Goal: Transaction & Acquisition: Book appointment/travel/reservation

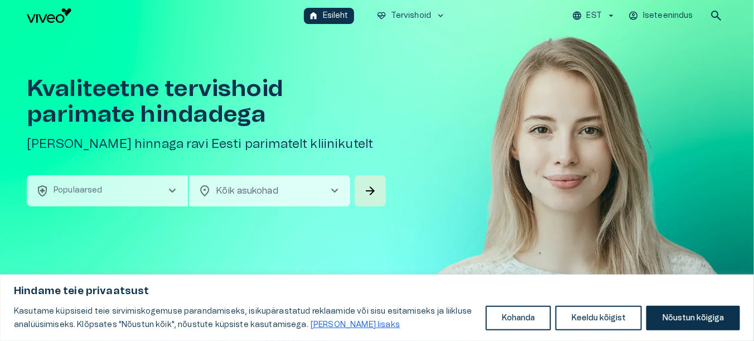
click at [612, 15] on icon "button" at bounding box center [611, 16] width 4 height 2
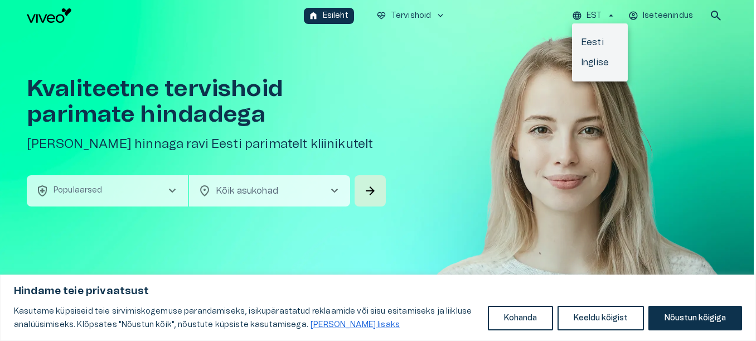
click at [681, 78] on div at bounding box center [378, 170] width 756 height 341
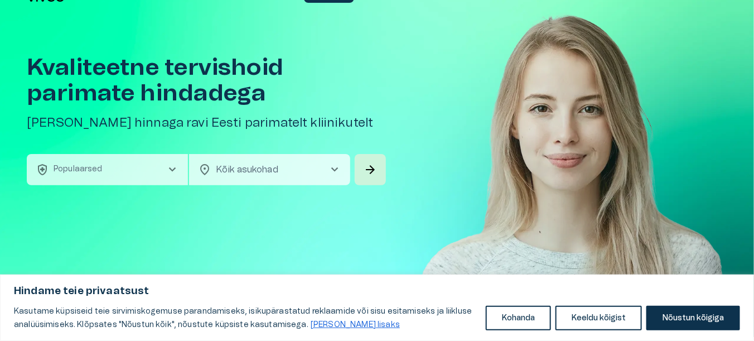
scroll to position [56, 0]
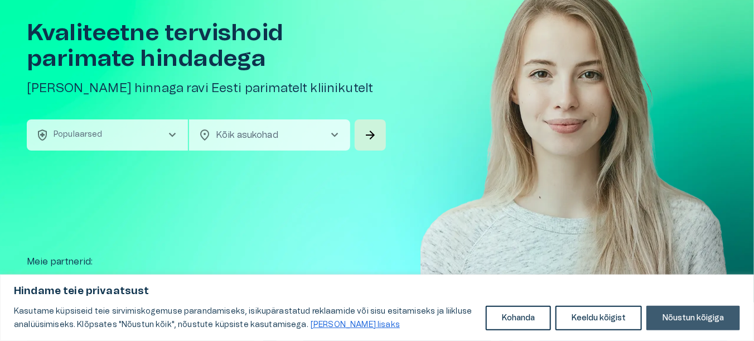
click at [700, 317] on button "Nõustun kõigiga" at bounding box center [693, 318] width 94 height 25
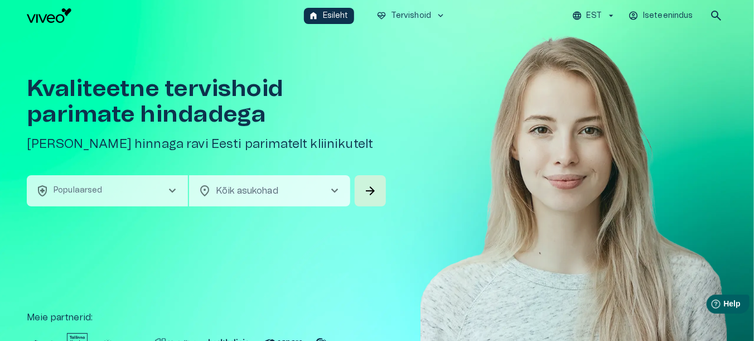
click at [176, 189] on span "chevron_right" at bounding box center [172, 190] width 13 height 13
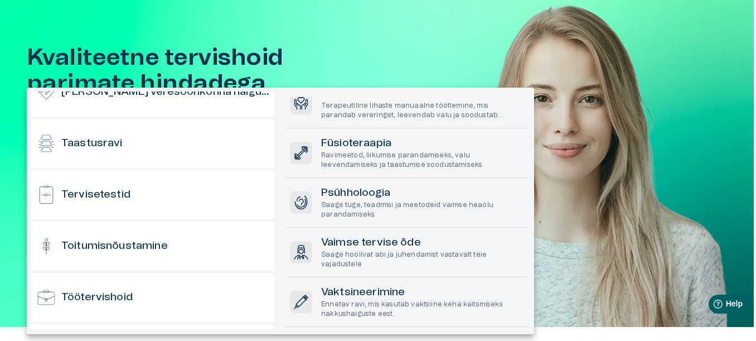
scroll to position [1098, 0]
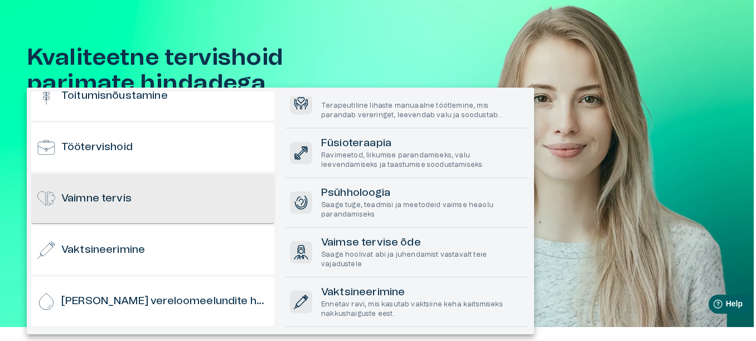
click at [165, 204] on div "Vaimne tervis" at bounding box center [152, 198] width 243 height 49
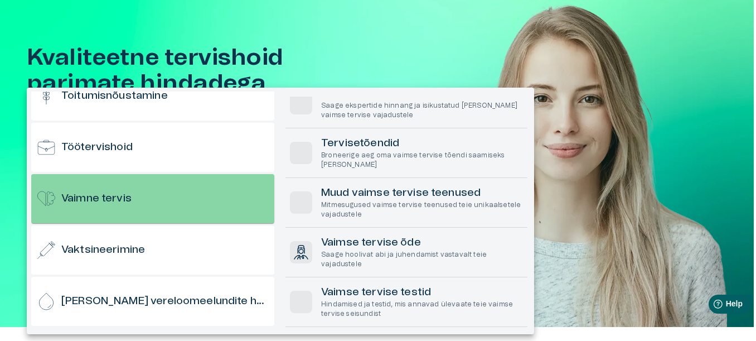
scroll to position [0, 0]
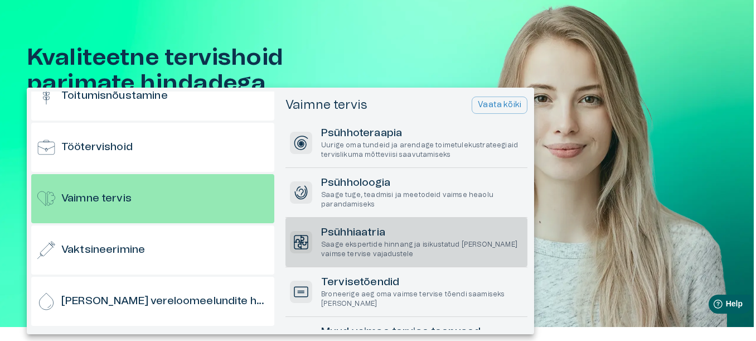
click at [373, 237] on h6 "Psühhiaatria" at bounding box center [422, 232] width 202 height 15
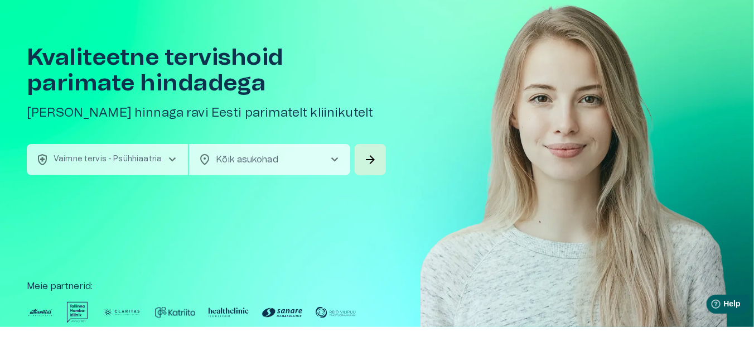
click at [171, 157] on span "chevron_right" at bounding box center [172, 159] width 13 height 13
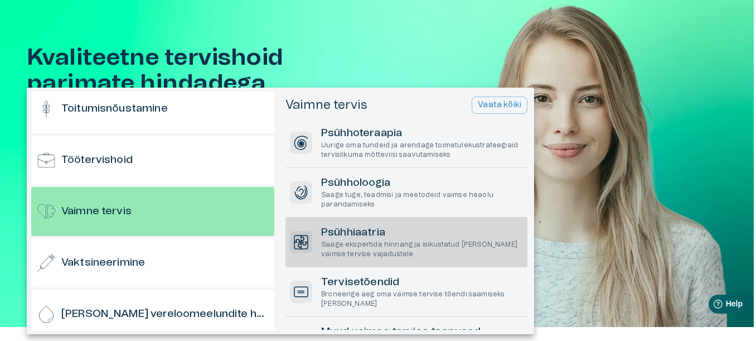
click at [469, 46] on div at bounding box center [378, 170] width 756 height 341
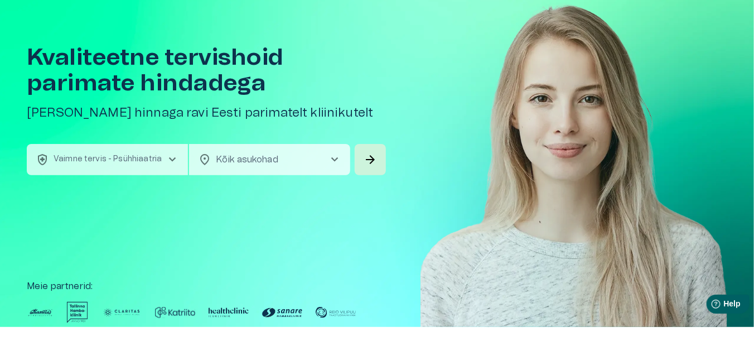
click at [335, 159] on span "chevron_right" at bounding box center [334, 159] width 13 height 13
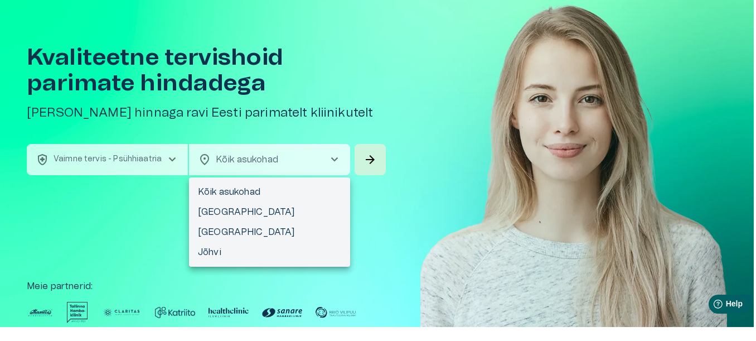
click at [393, 201] on div at bounding box center [378, 170] width 756 height 341
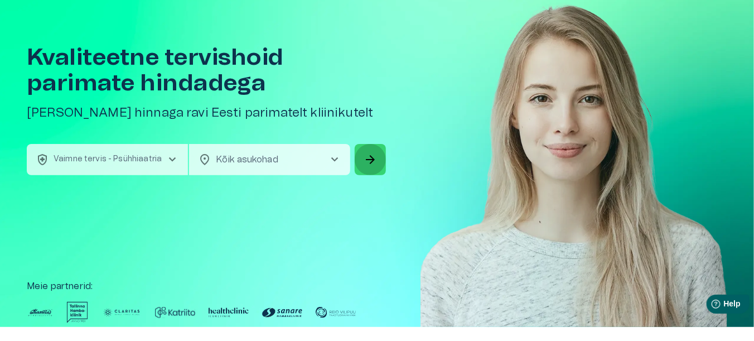
click at [370, 157] on span "arrow_forward" at bounding box center [370, 159] width 13 height 13
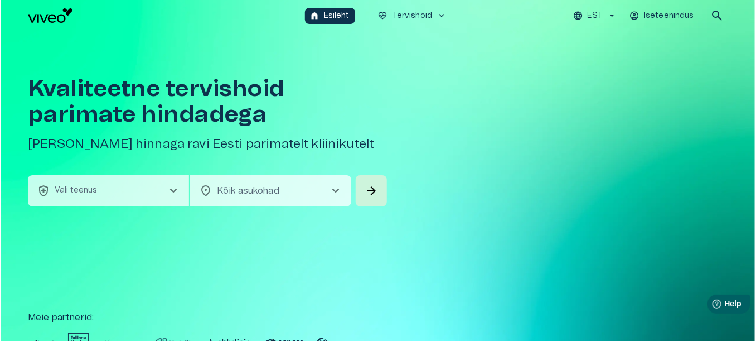
scroll to position [31, 0]
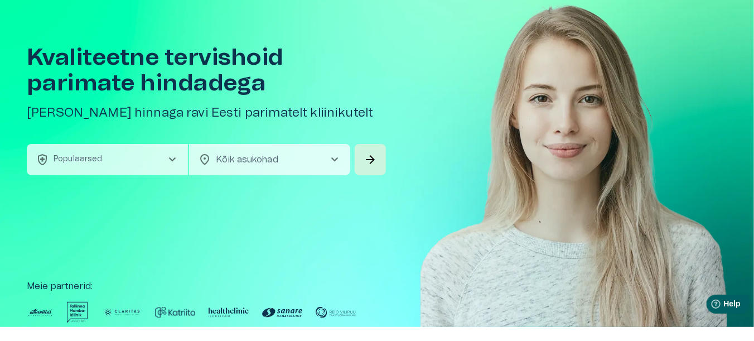
click at [174, 158] on span "chevron_right" at bounding box center [172, 159] width 13 height 13
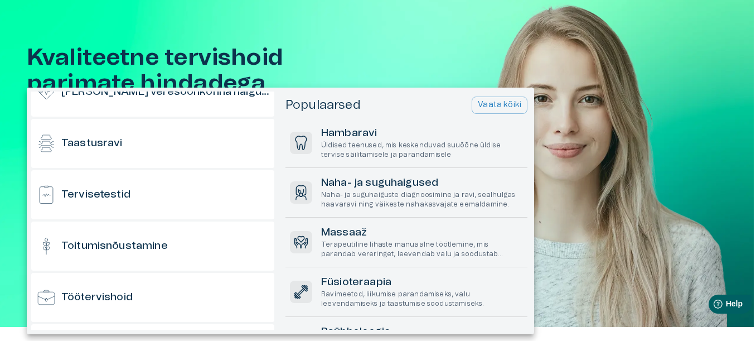
scroll to position [1098, 0]
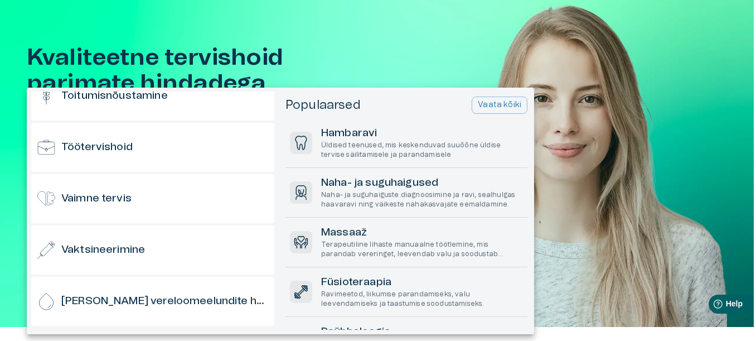
click at [172, 194] on div "Vaimne tervis" at bounding box center [152, 198] width 243 height 49
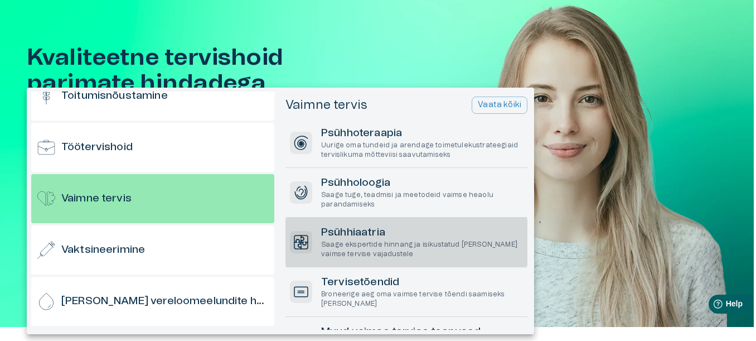
click at [388, 238] on h6 "Psühhiaatria" at bounding box center [422, 232] width 202 height 15
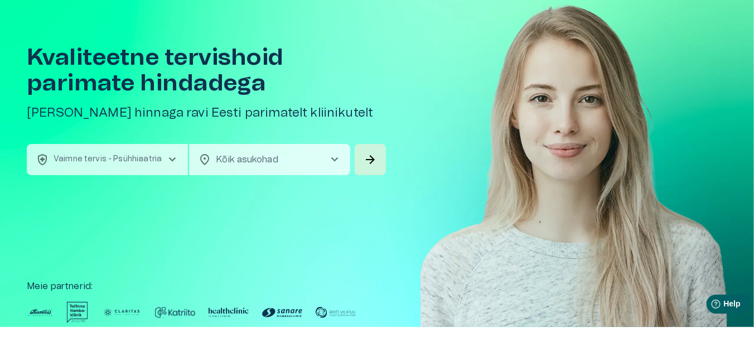
click at [74, 158] on p "Vaimne tervis - Psühhiaatria" at bounding box center [108, 159] width 108 height 12
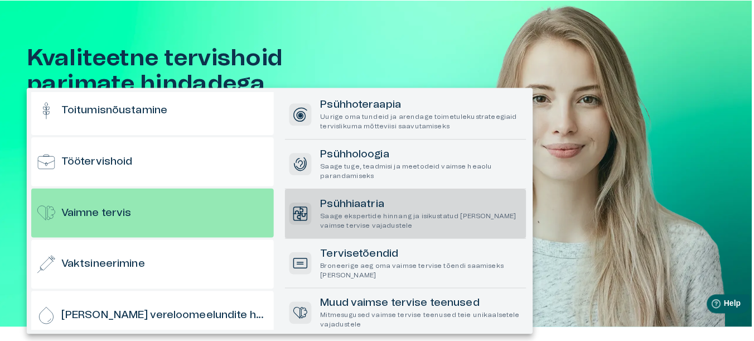
scroll to position [1085, 0]
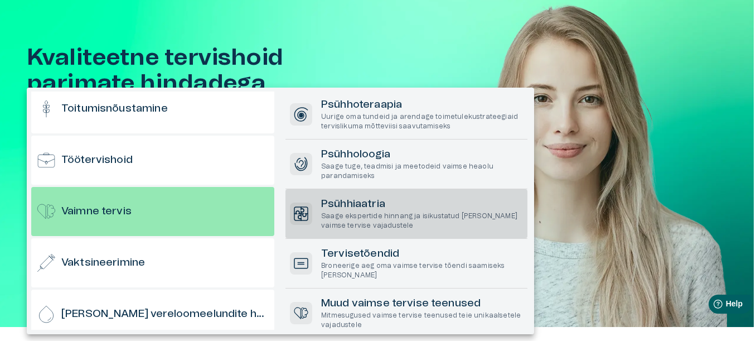
click at [431, 211] on p "Saage ekspertide hinnang ja isikustatud ravi teie vaimse tervise vajadustele" at bounding box center [422, 220] width 202 height 19
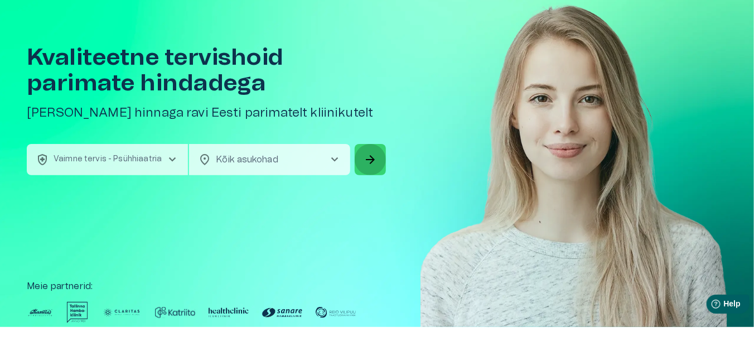
click at [370, 156] on span "arrow_forward" at bounding box center [370, 159] width 13 height 13
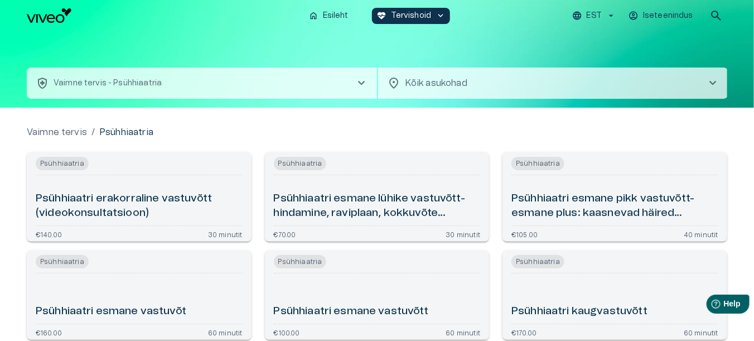
click at [378, 205] on h6 "Psühhiaatri esmane lühike vastuvõtt- hindamine, raviplaan, kokkuvõte (videokons…" at bounding box center [377, 206] width 207 height 30
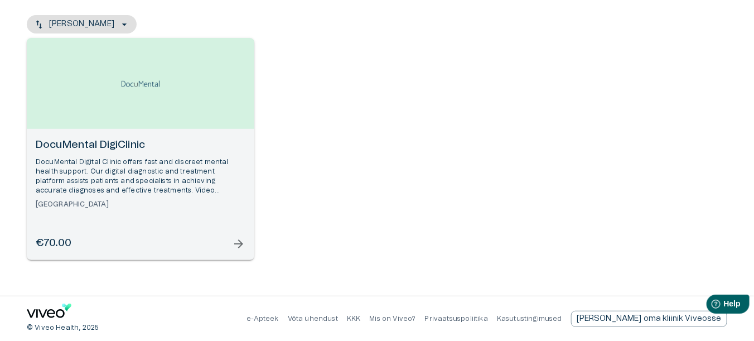
scroll to position [17, 0]
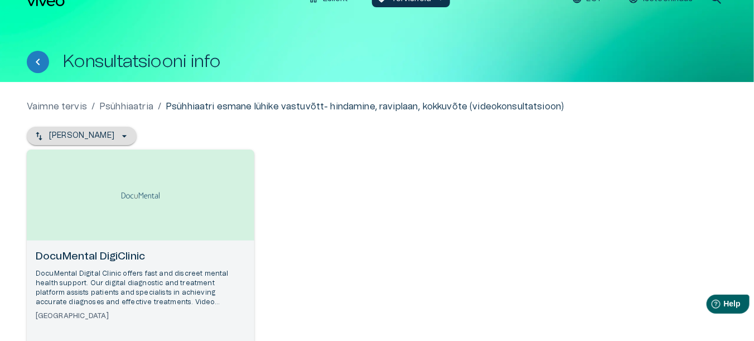
click at [119, 133] on icon "button" at bounding box center [124, 136] width 11 height 11
click at [82, 135] on p "Nimi - Kahanev" at bounding box center [81, 136] width 65 height 12
click at [119, 133] on icon "button" at bounding box center [124, 136] width 11 height 11
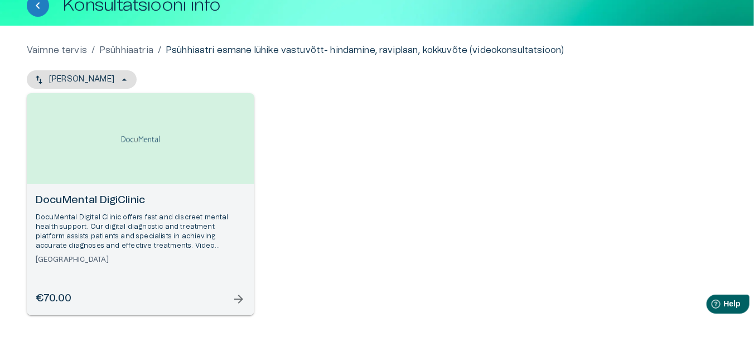
scroll to position [128, 0]
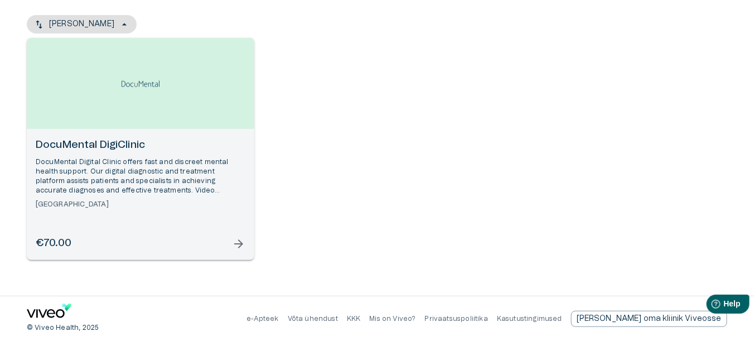
click at [238, 243] on span "arrow_forward" at bounding box center [238, 243] width 13 height 13
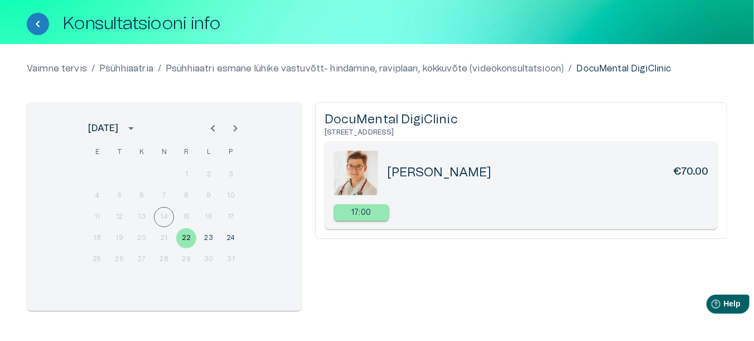
scroll to position [105, 0]
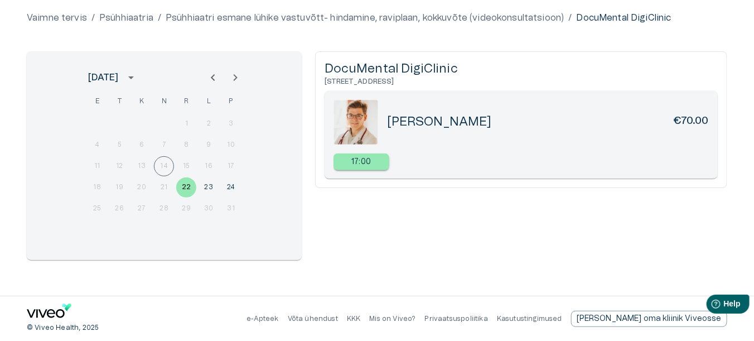
click at [235, 75] on icon "Next month" at bounding box center [235, 77] width 13 height 13
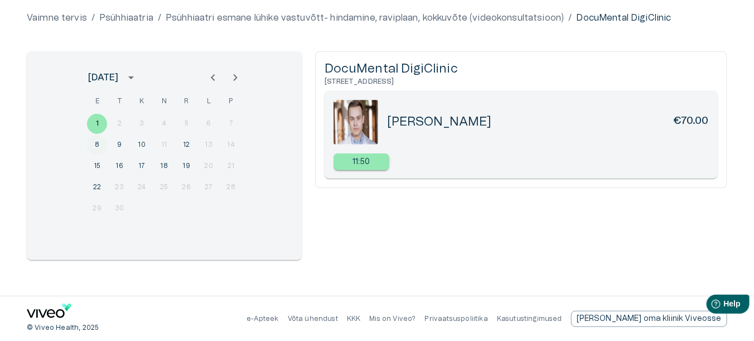
click at [97, 143] on button "8" at bounding box center [97, 145] width 20 height 20
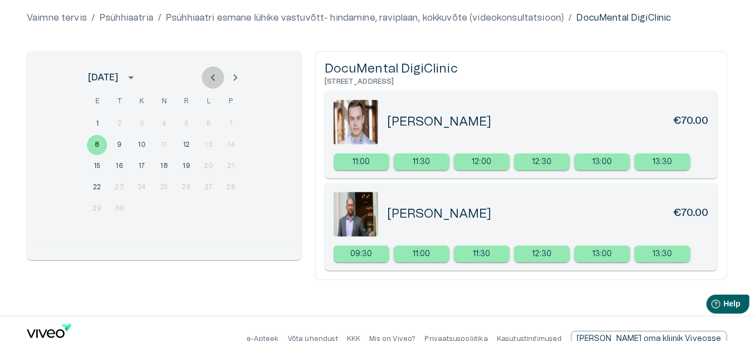
click at [213, 75] on icon "Previous month" at bounding box center [213, 77] width 4 height 7
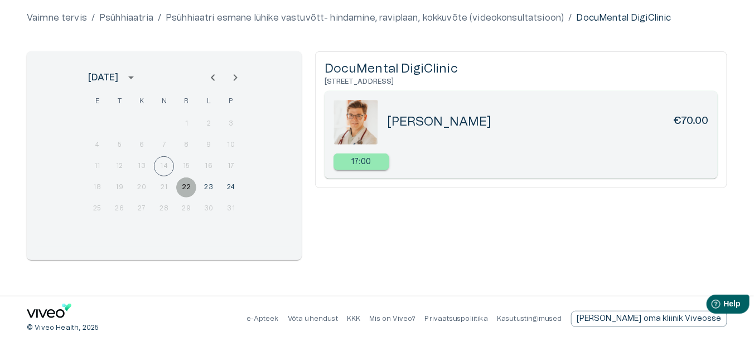
click at [184, 186] on button "22" at bounding box center [186, 187] width 20 height 20
click at [209, 184] on button "23" at bounding box center [209, 187] width 20 height 20
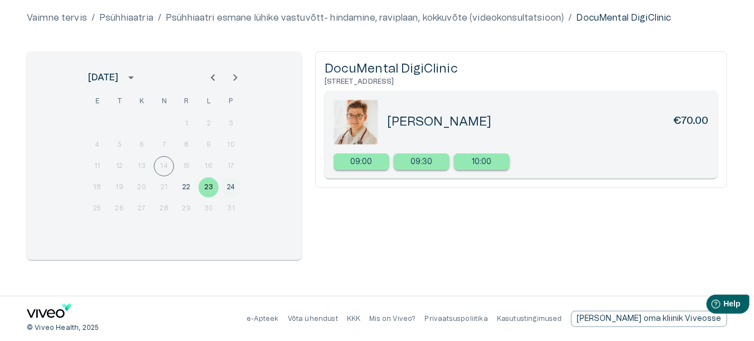
click at [229, 184] on button "24" at bounding box center [231, 187] width 20 height 20
click at [236, 74] on icon "Next month" at bounding box center [235, 77] width 13 height 13
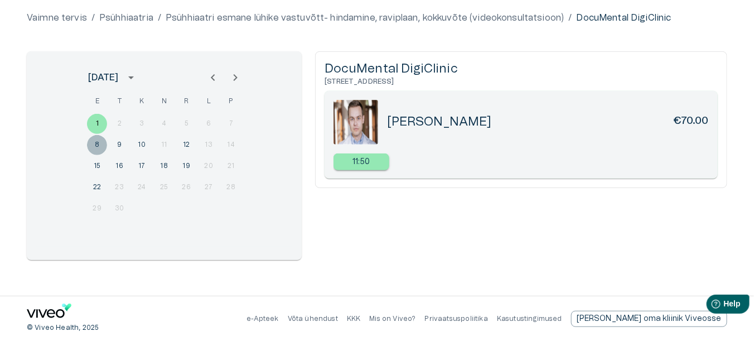
click at [98, 143] on button "8" at bounding box center [97, 145] width 20 height 20
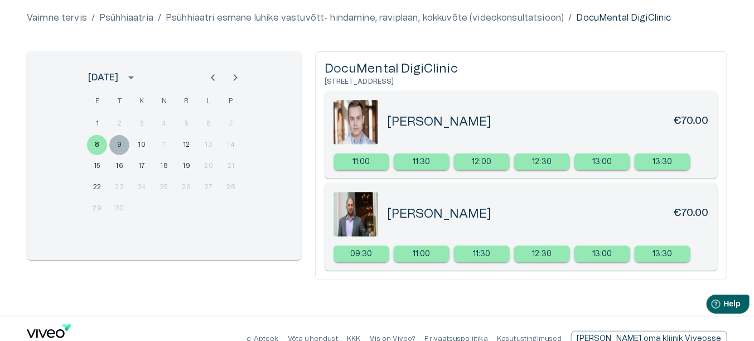
click at [121, 143] on button "9" at bounding box center [119, 145] width 20 height 20
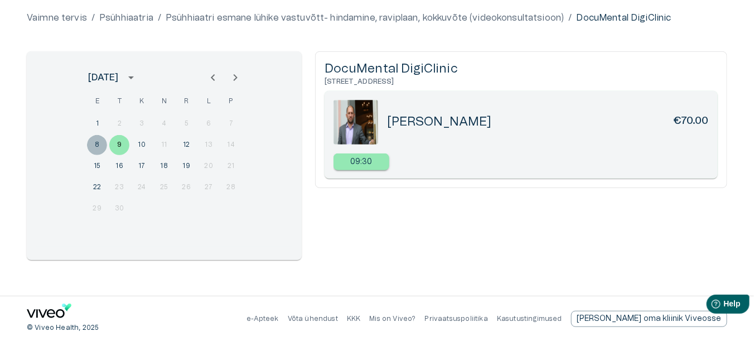
click at [95, 141] on button "8" at bounding box center [97, 145] width 20 height 20
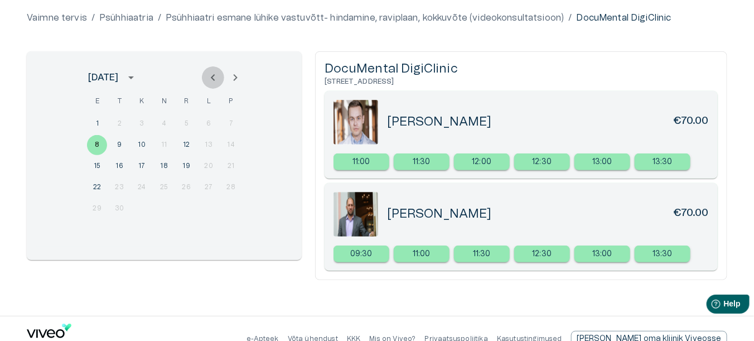
click at [215, 73] on icon "Previous month" at bounding box center [212, 77] width 13 height 13
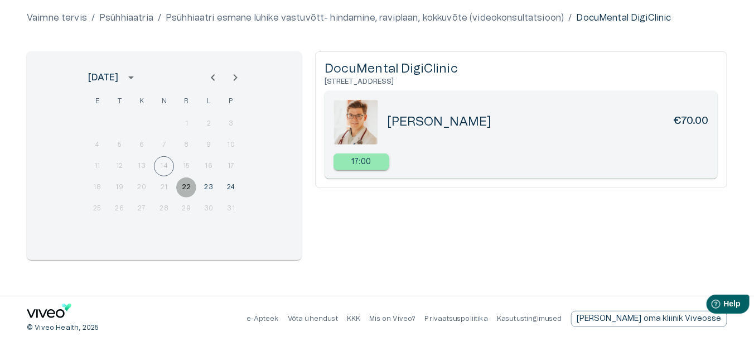
click at [185, 185] on button "22" at bounding box center [186, 187] width 20 height 20
click at [212, 182] on button "23" at bounding box center [209, 187] width 20 height 20
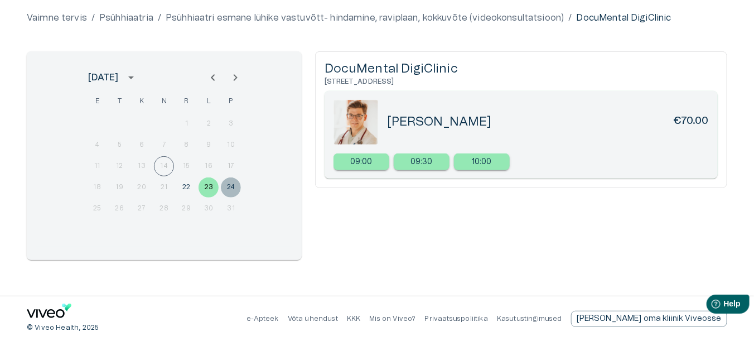
click at [231, 184] on button "24" at bounding box center [231, 187] width 20 height 20
click at [229, 75] on icon "Next month" at bounding box center [235, 77] width 13 height 13
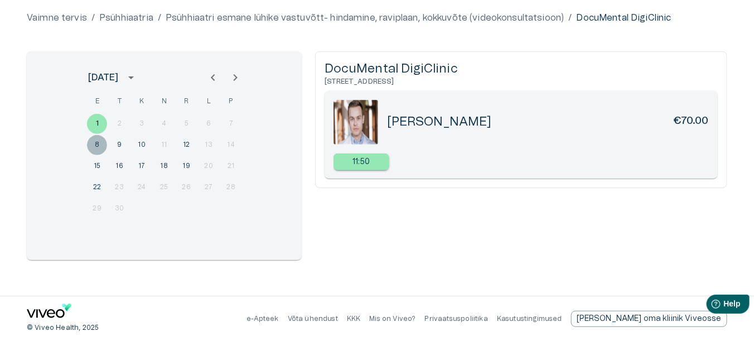
click at [96, 142] on button "8" at bounding box center [97, 145] width 20 height 20
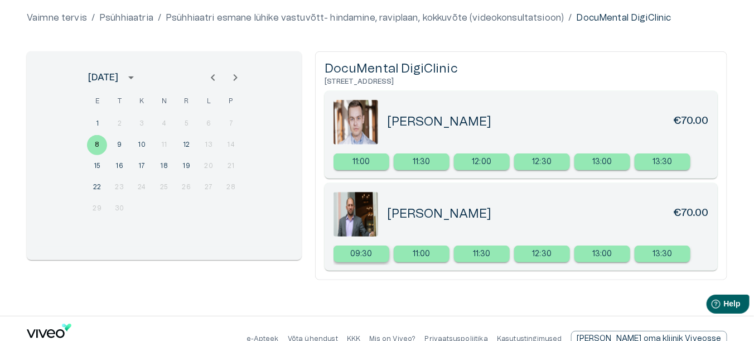
click at [363, 249] on p "09:30" at bounding box center [361, 254] width 22 height 12
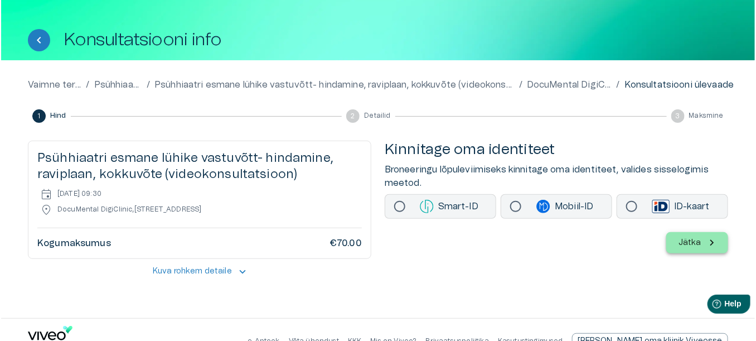
scroll to position [56, 0]
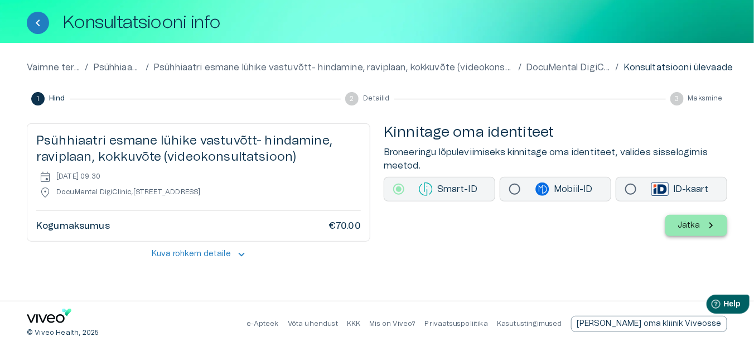
click at [698, 221] on p "Jätka" at bounding box center [689, 226] width 23 height 12
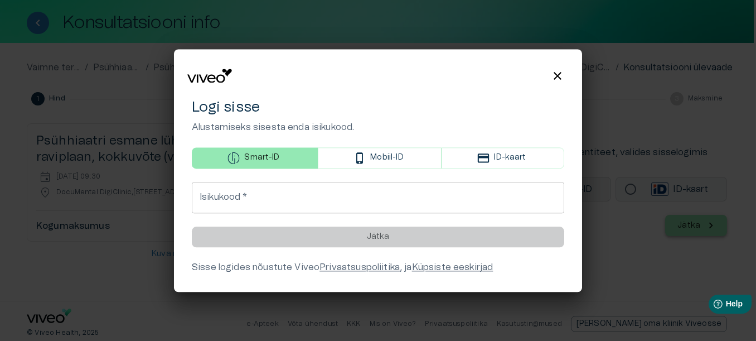
click at [250, 199] on input "Isikukood   *" at bounding box center [378, 197] width 373 height 31
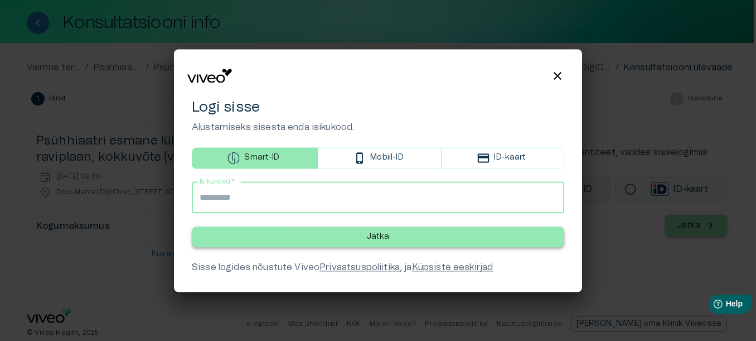
type input "**********"
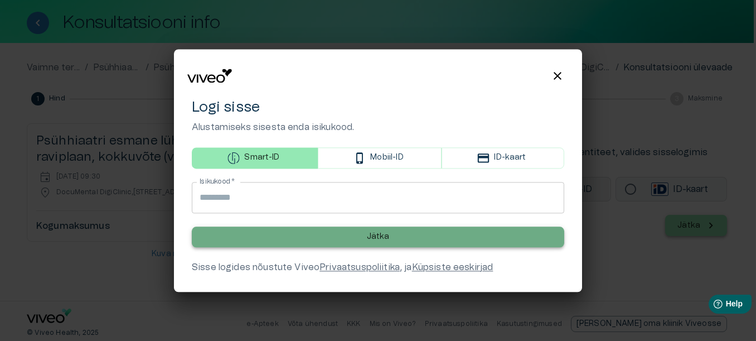
click at [380, 238] on p "Jätka" at bounding box center [378, 237] width 23 height 12
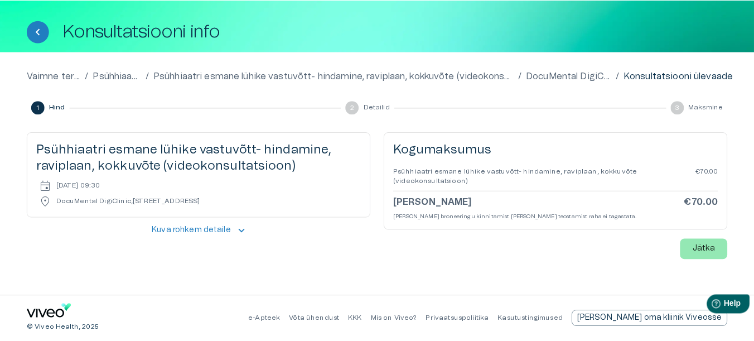
scroll to position [36, 0]
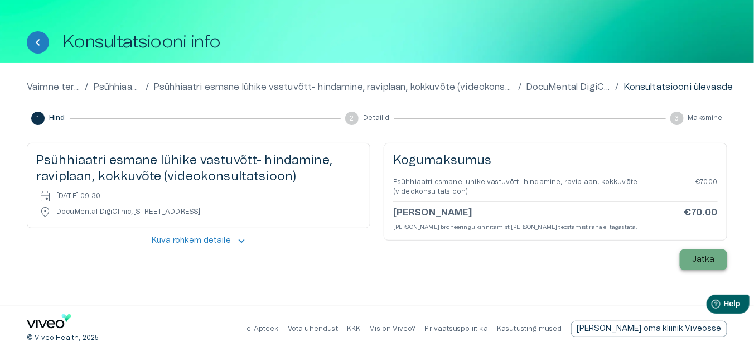
click at [707, 254] on p "Jätka" at bounding box center [703, 260] width 23 height 12
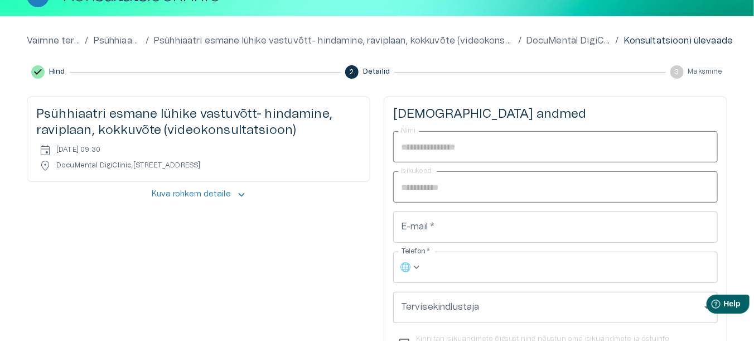
scroll to position [148, 0]
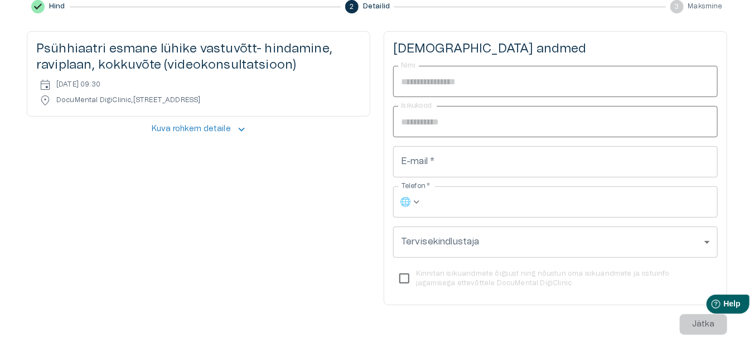
click at [446, 167] on input "E-mail   *" at bounding box center [555, 161] width 325 height 31
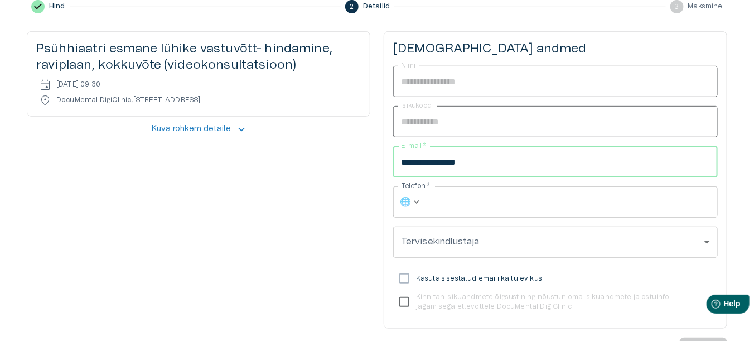
type input "**********"
click at [458, 204] on input "Telefon   *" at bounding box center [572, 201] width 291 height 31
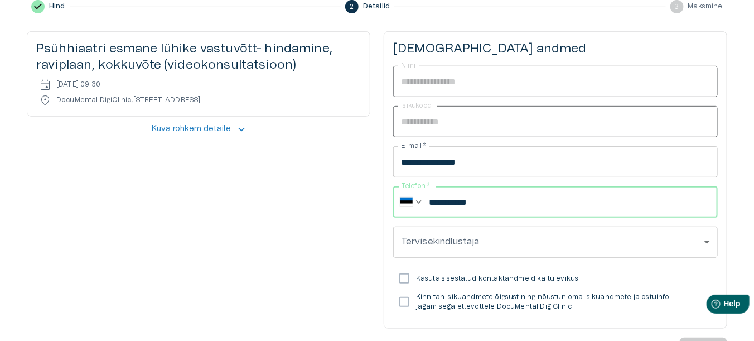
type input "**********"
click at [704, 193] on body "Hindame teie privaatsust Kasutame küpsiseid teie sirvimiskogemuse parandamiseks…" at bounding box center [378, 22] width 756 height 341
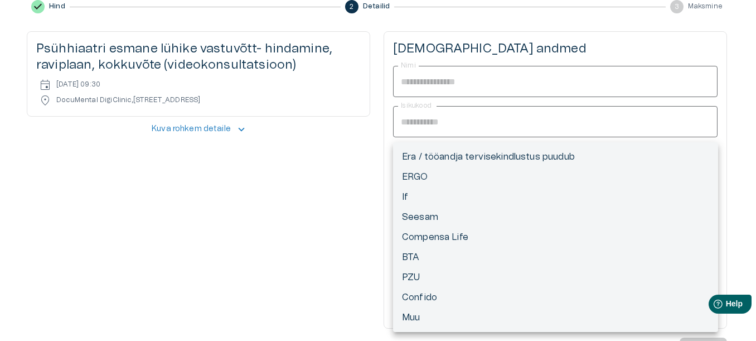
click at [340, 220] on div at bounding box center [378, 170] width 756 height 341
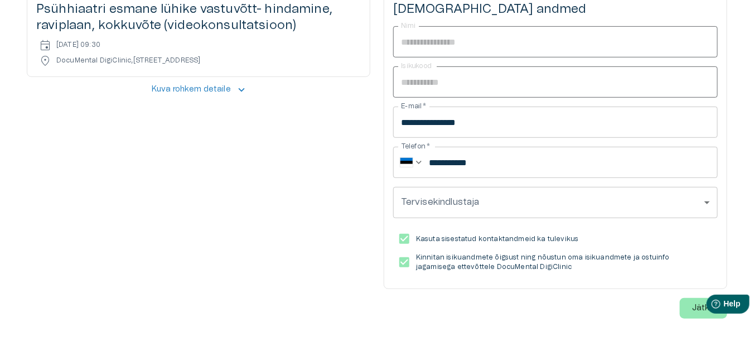
scroll to position [204, 0]
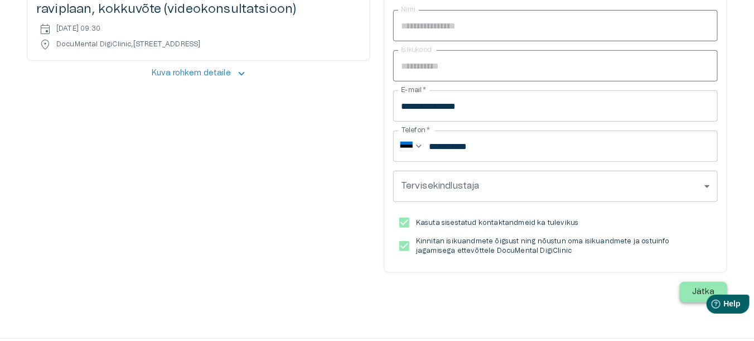
click at [703, 286] on p "Jätka" at bounding box center [703, 292] width 23 height 12
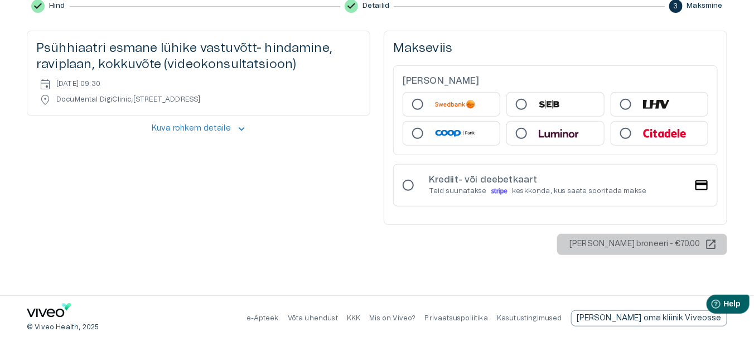
scroll to position [146, 0]
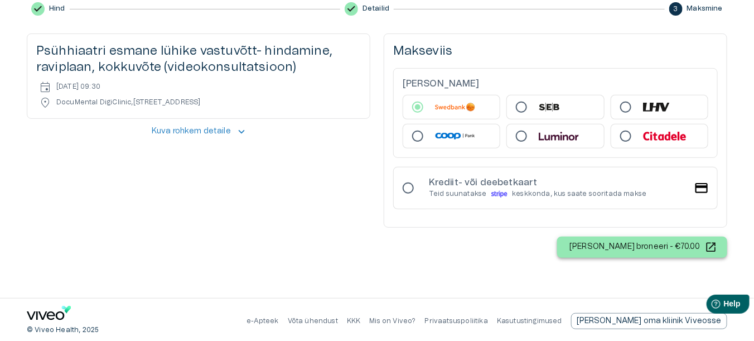
click at [653, 245] on p "Maksa ja broneeri - €70.00" at bounding box center [634, 247] width 131 height 12
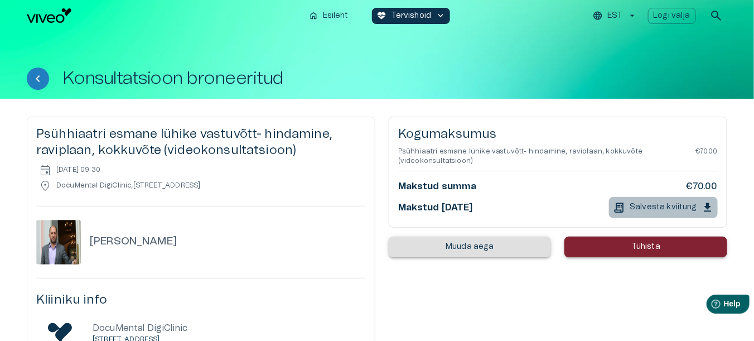
click at [701, 204] on button "Salvesta kviitung" at bounding box center [663, 207] width 109 height 21
click at [676, 13] on p "Logi välja" at bounding box center [672, 16] width 37 height 12
